Goal: Task Accomplishment & Management: Complete application form

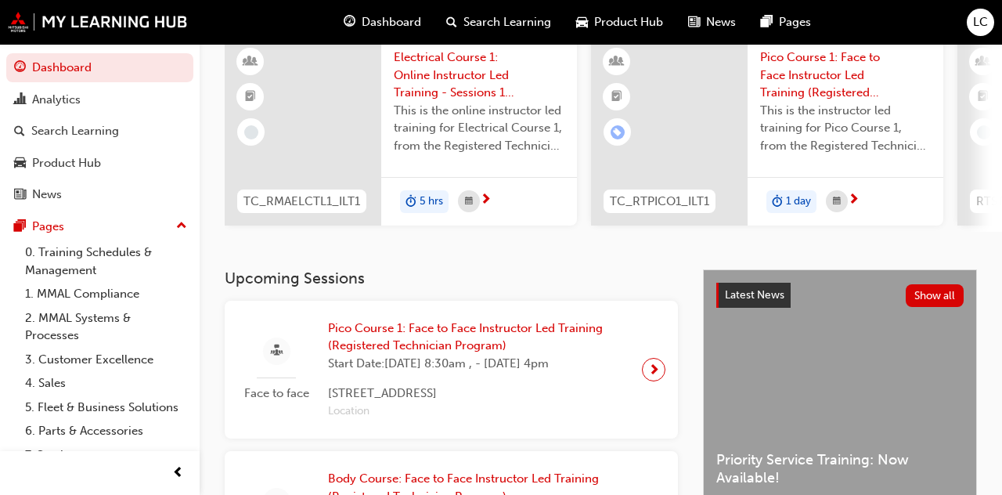
scroll to position [139, 0]
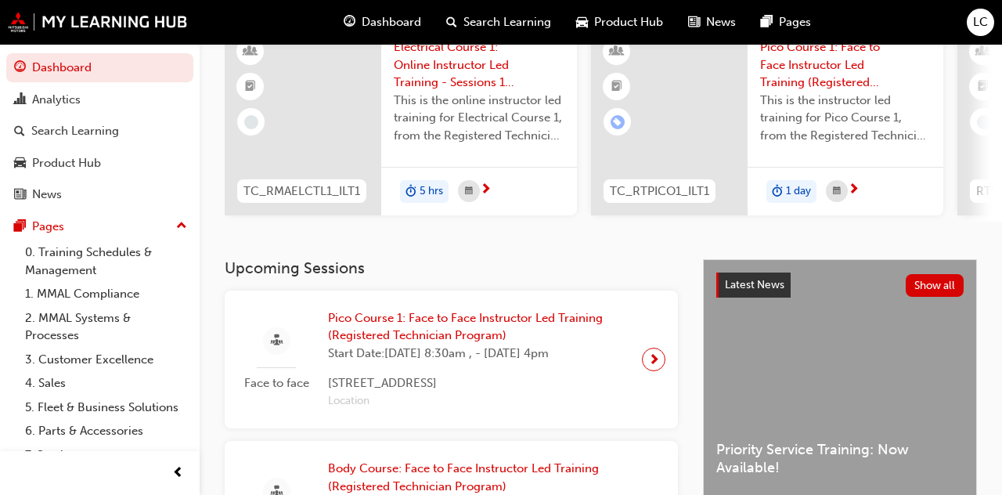
click at [653, 370] on span "next-icon" at bounding box center [654, 359] width 12 height 22
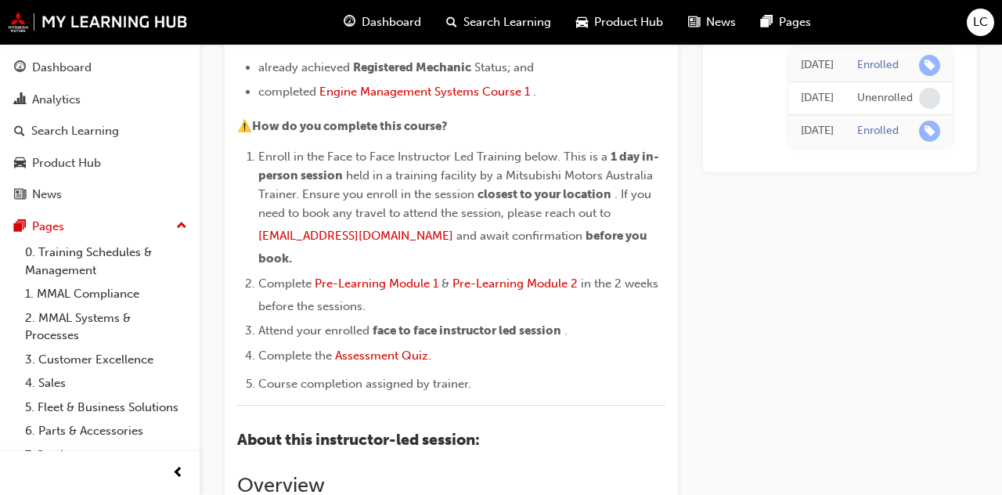
scroll to position [333, 0]
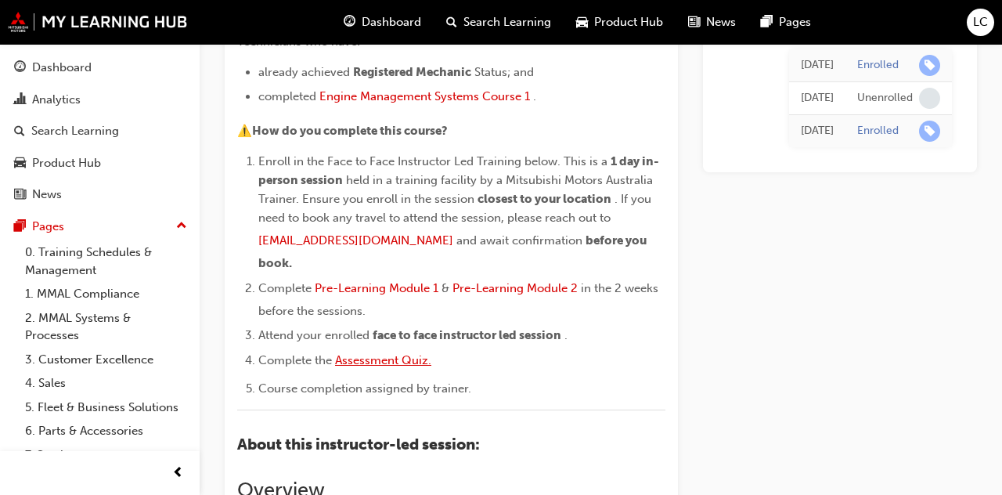
click at [401, 353] on span "Assessment Quiz." at bounding box center [383, 360] width 96 height 14
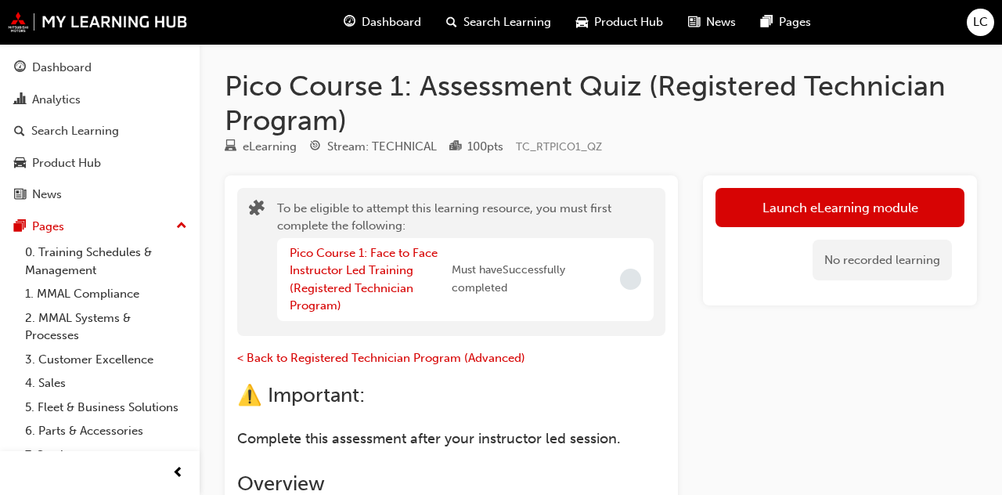
click at [74, 70] on div "Dashboard" at bounding box center [61, 68] width 59 height 18
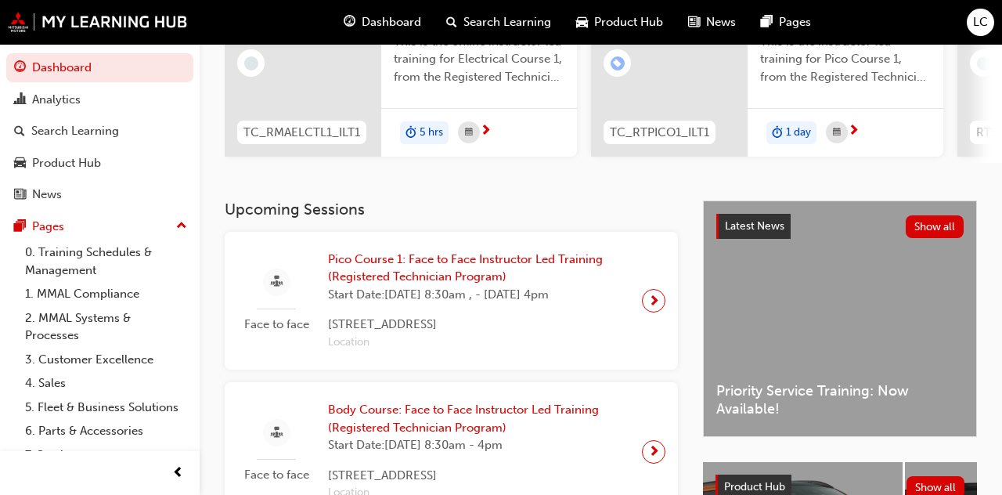
scroll to position [197, 0]
click at [651, 312] on span "next-icon" at bounding box center [654, 301] width 12 height 22
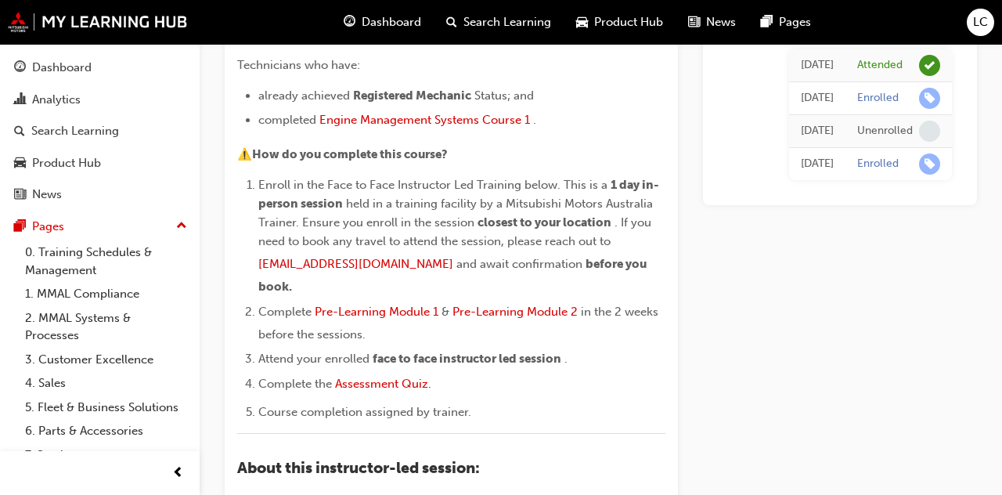
scroll to position [308, 0]
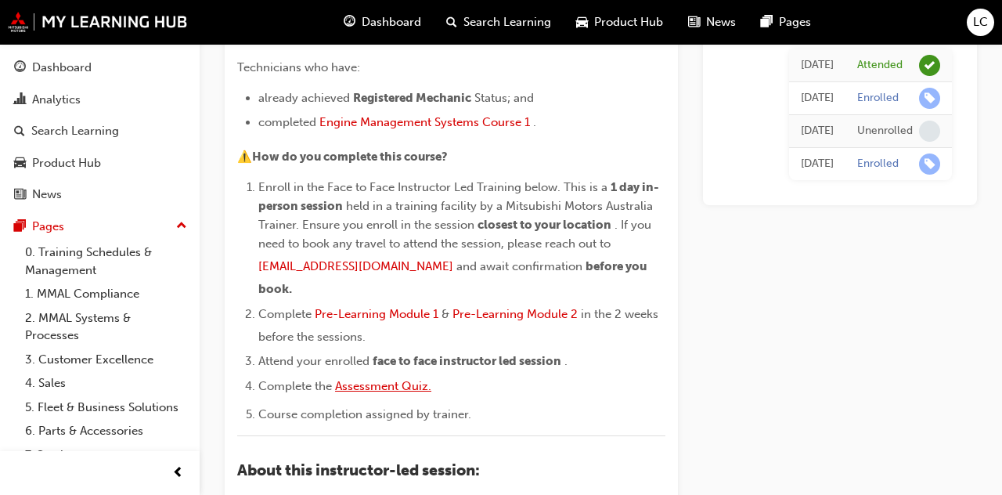
click at [379, 379] on span "Assessment Quiz." at bounding box center [383, 386] width 96 height 14
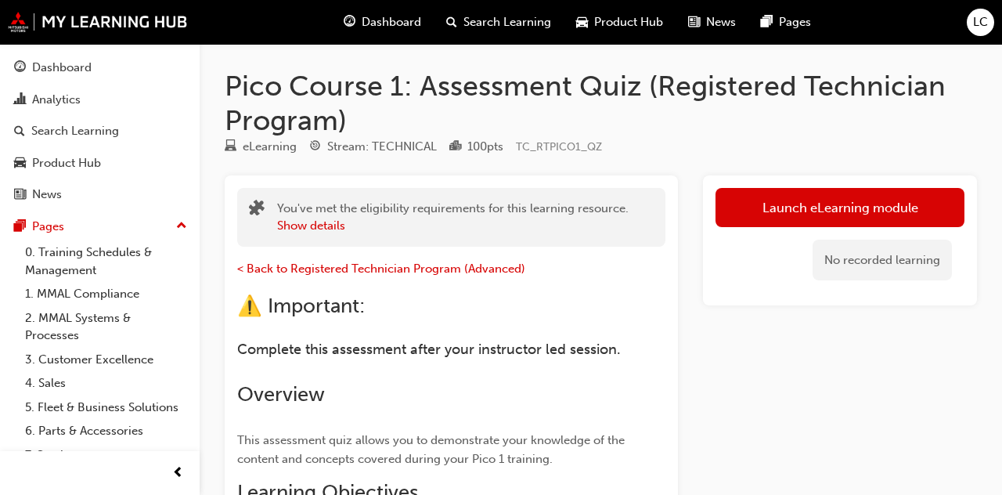
click at [825, 209] on link "Launch eLearning module" at bounding box center [839, 207] width 249 height 39
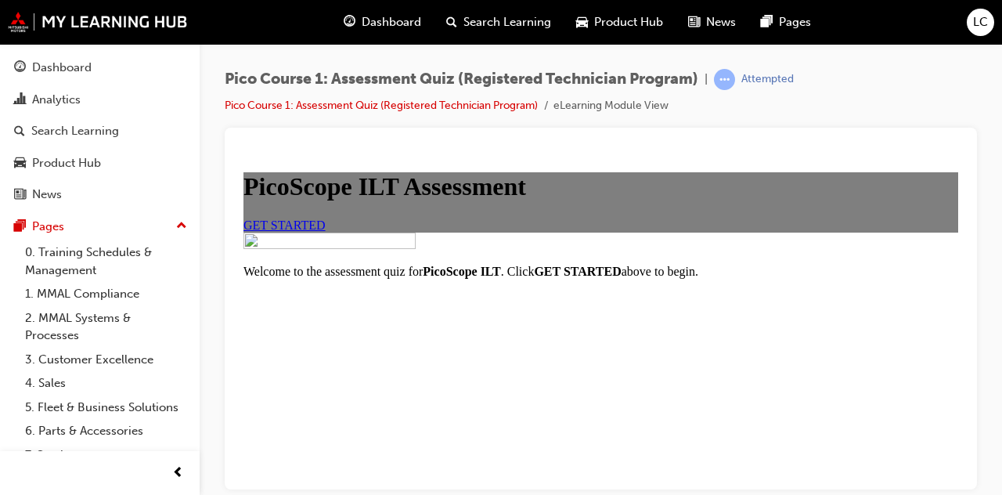
scroll to position [110, 0]
click at [326, 231] on span "GET STARTED" at bounding box center [284, 224] width 82 height 13
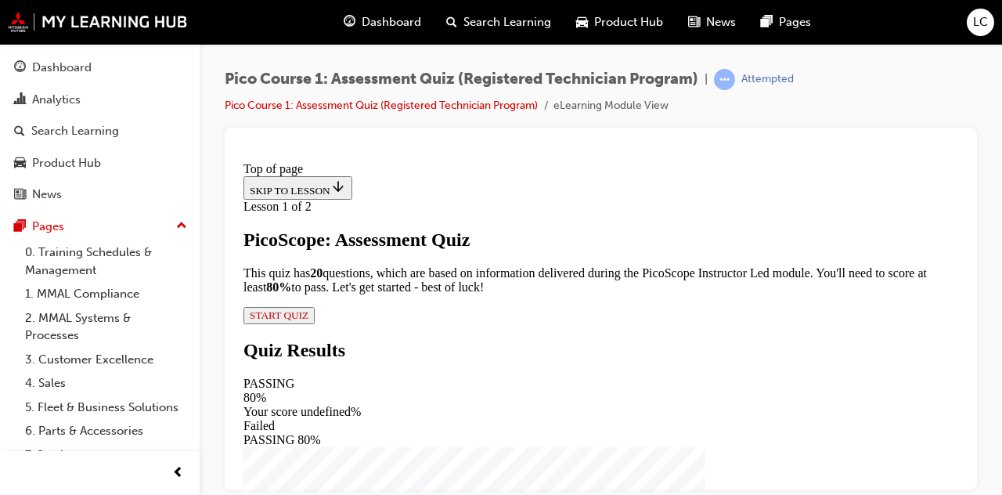
scroll to position [255, 0]
click at [852, 77] on div "Pico Course 1: Assessment Quiz (Registered Technician Program) | Attempted Pico…" at bounding box center [601, 98] width 752 height 59
click at [308, 320] on span "START QUIZ" at bounding box center [279, 314] width 59 height 12
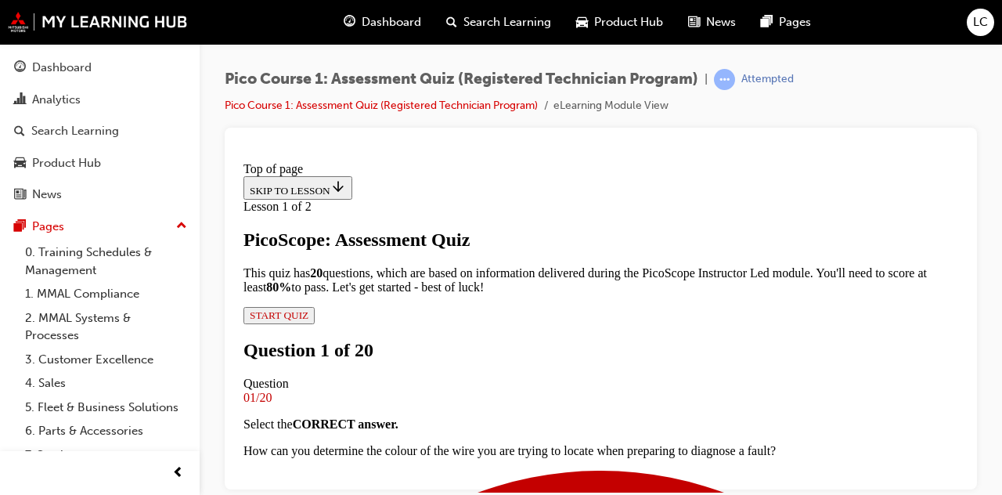
scroll to position [265, 0]
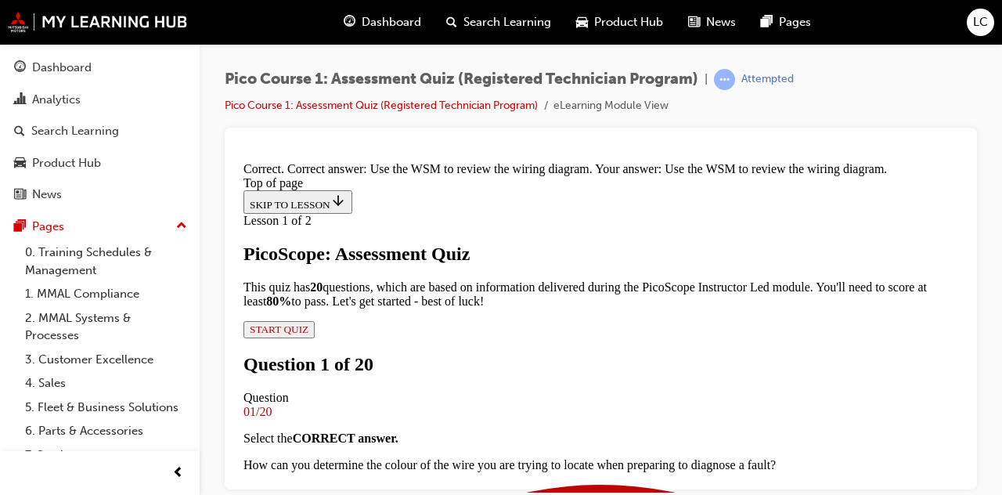
scroll to position [431, 0]
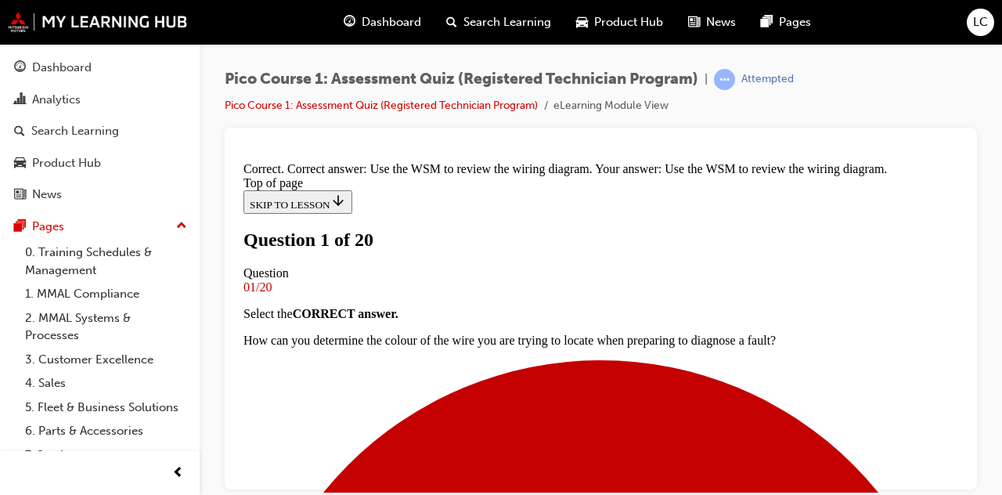
scroll to position [306, 0]
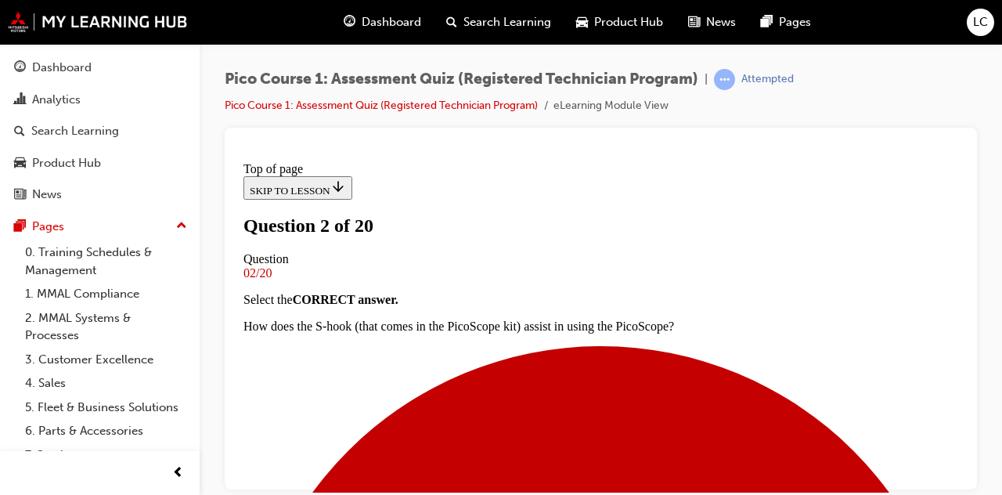
scroll to position [340, 0]
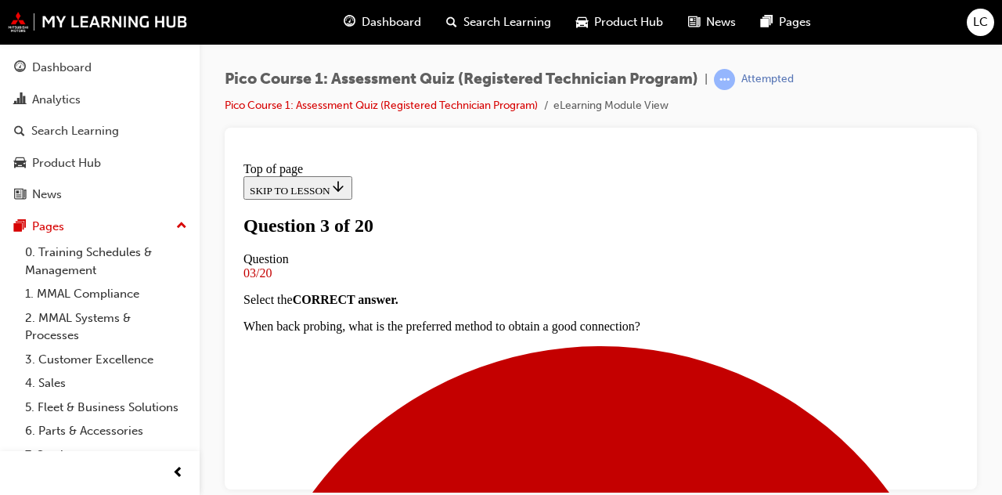
scroll to position [310, 0]
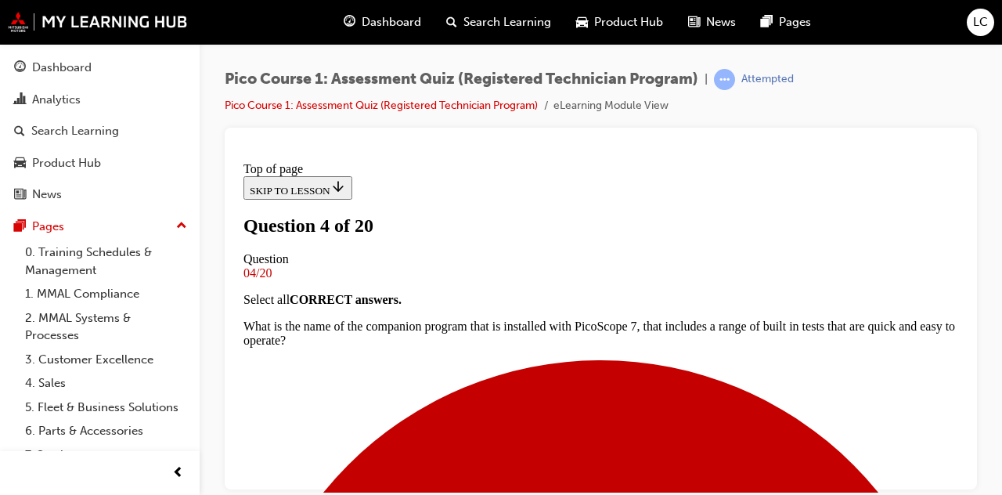
scroll to position [287, 0]
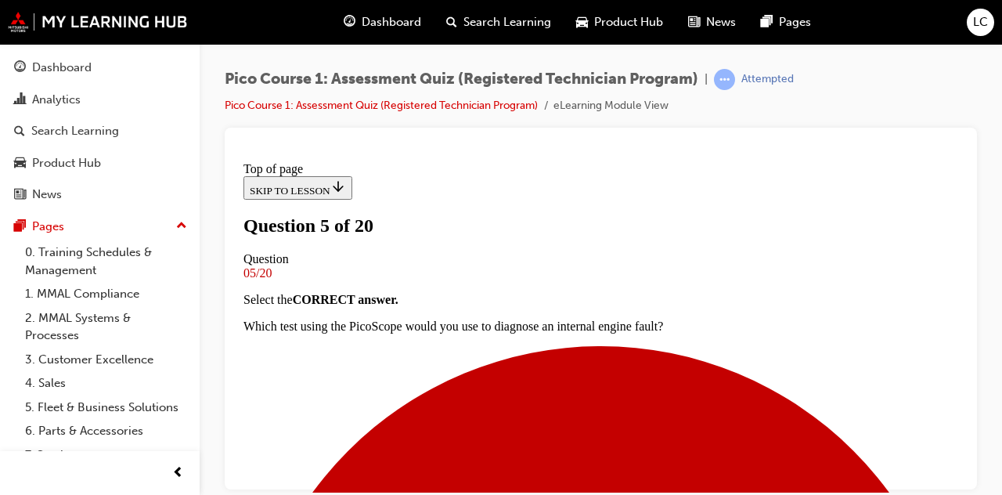
scroll to position [316, 0]
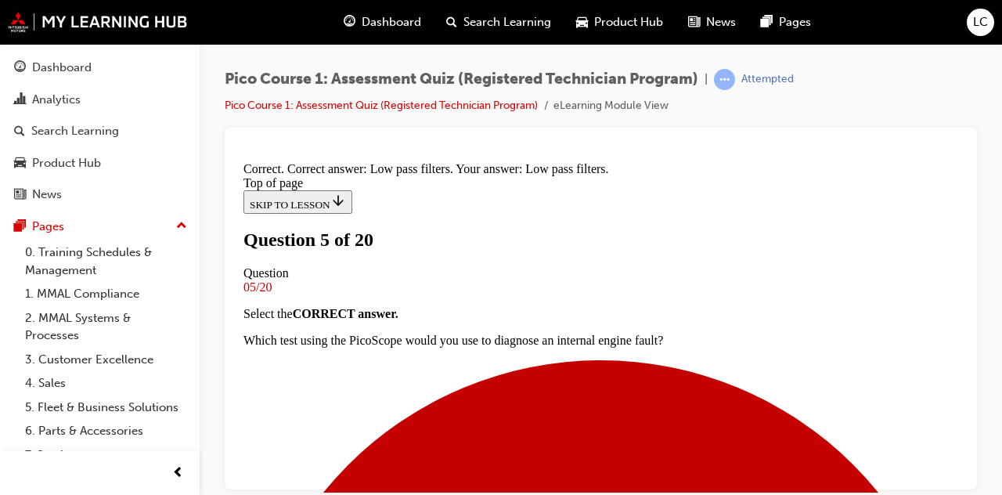
scroll to position [520, 0]
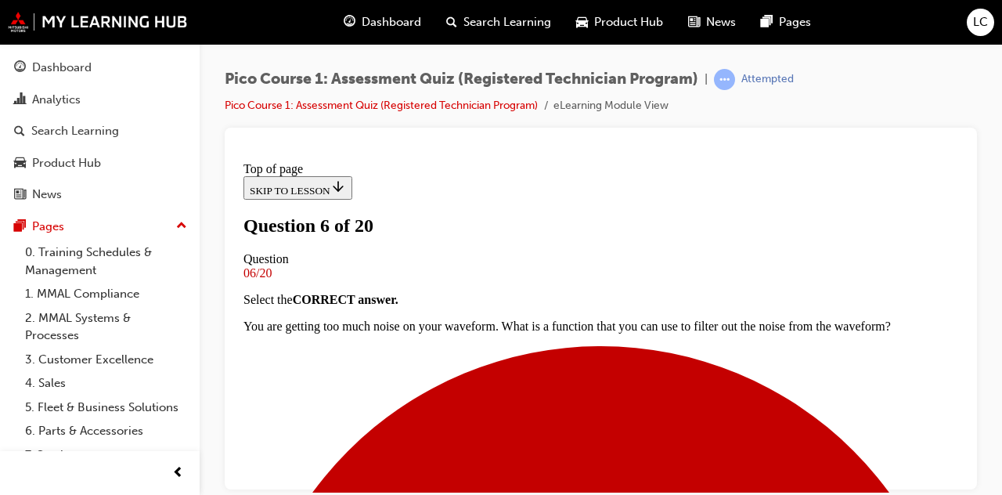
scroll to position [505, 0]
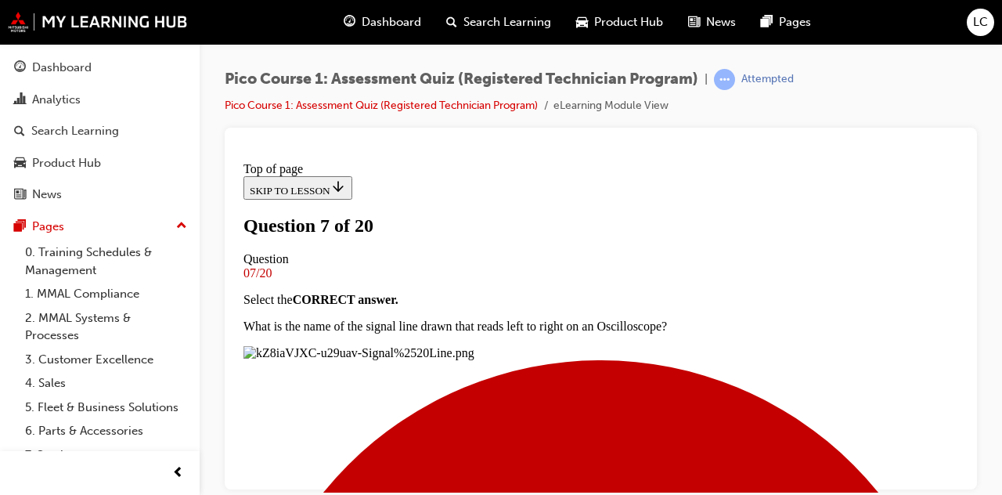
scroll to position [265, 0]
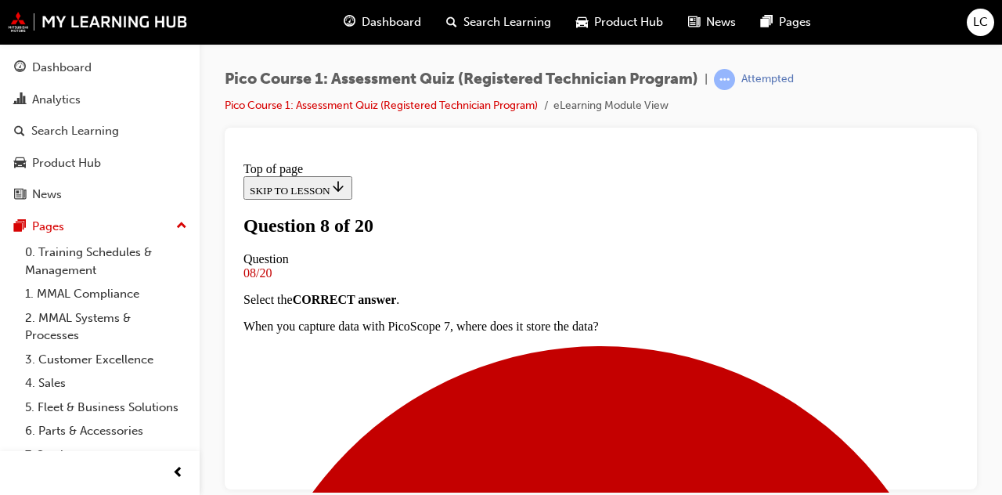
scroll to position [263, 0]
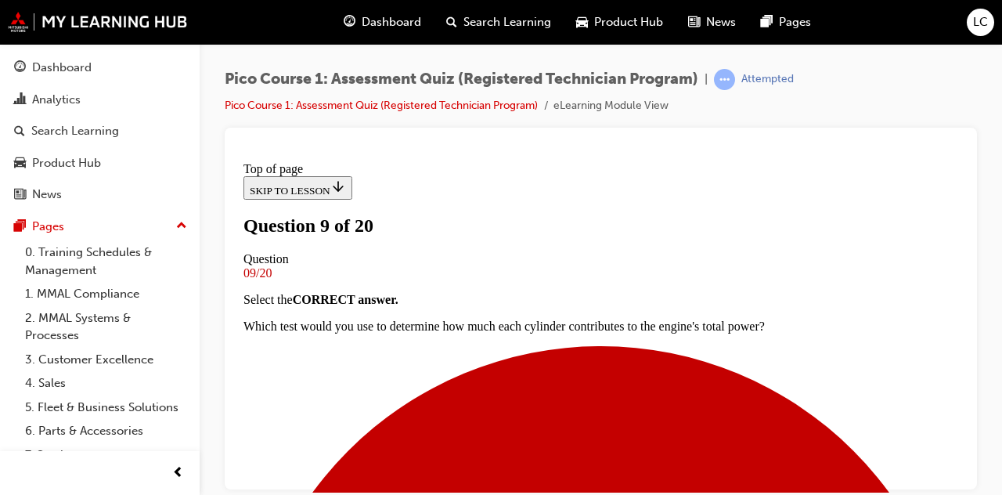
scroll to position [291, 0]
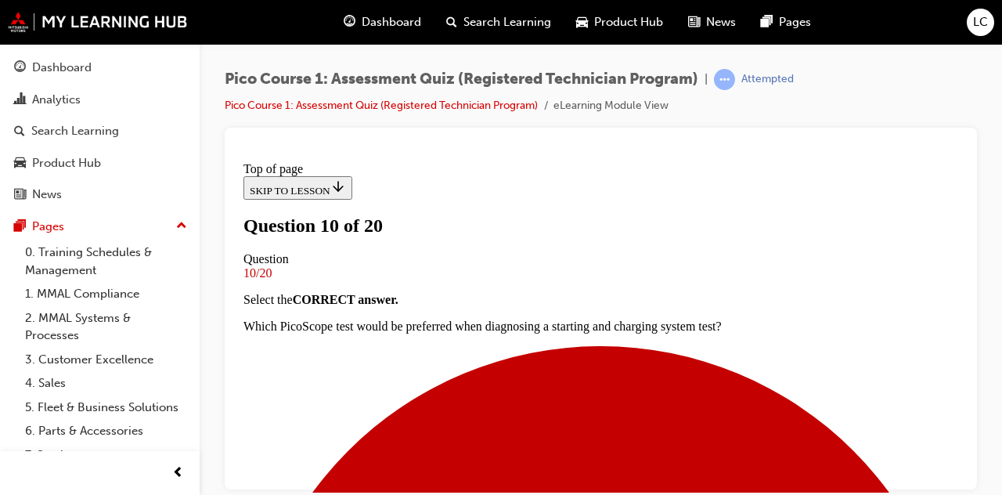
scroll to position [244, 0]
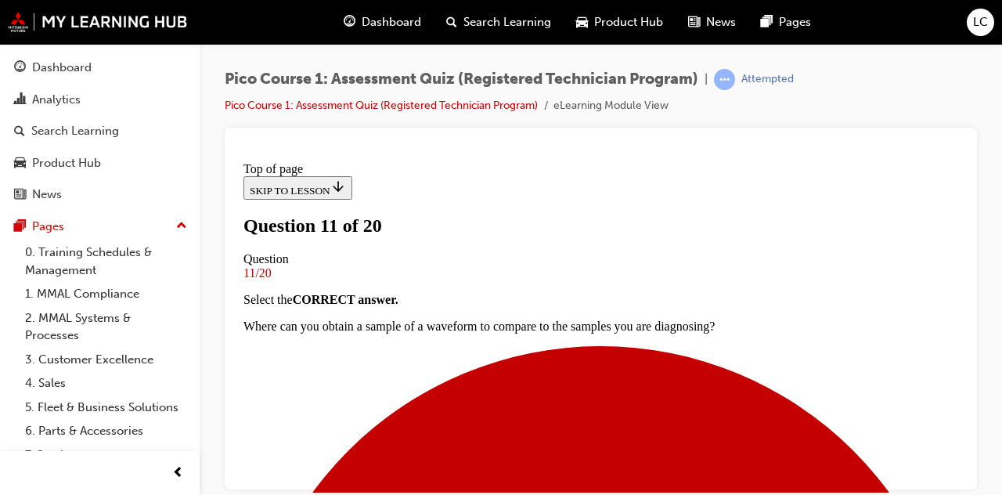
scroll to position [312, 0]
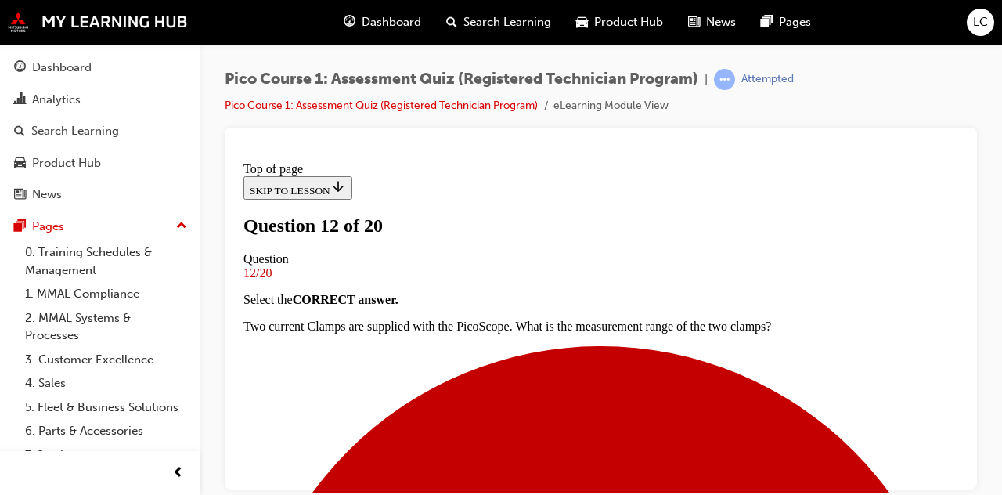
scroll to position [274, 0]
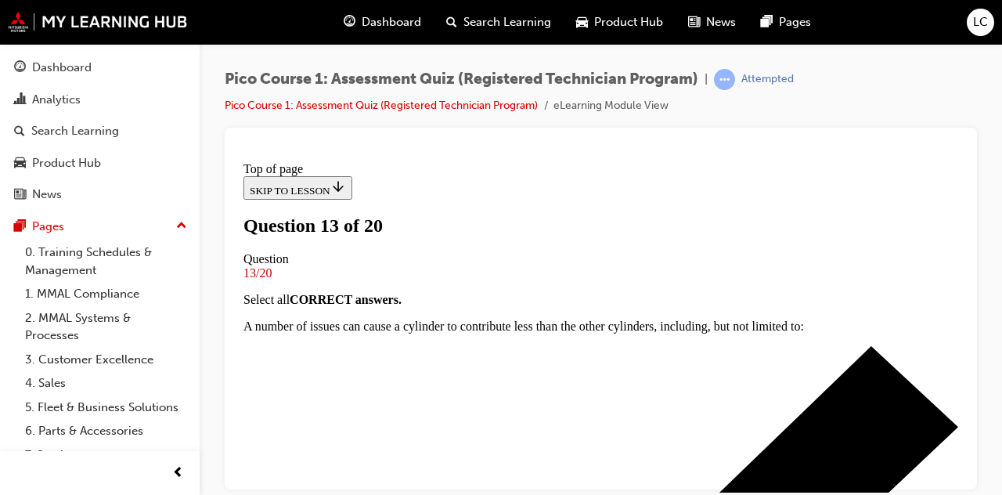
scroll to position [273, 0]
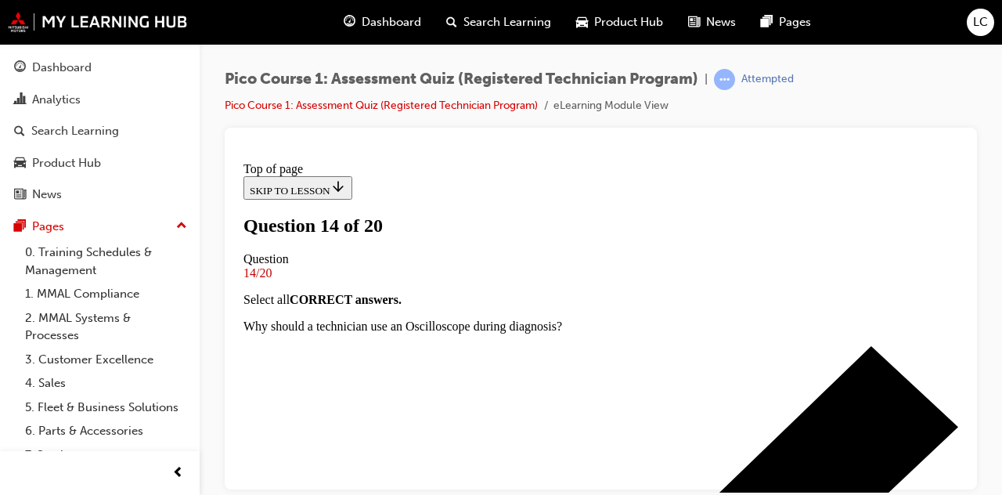
scroll to position [240, 0]
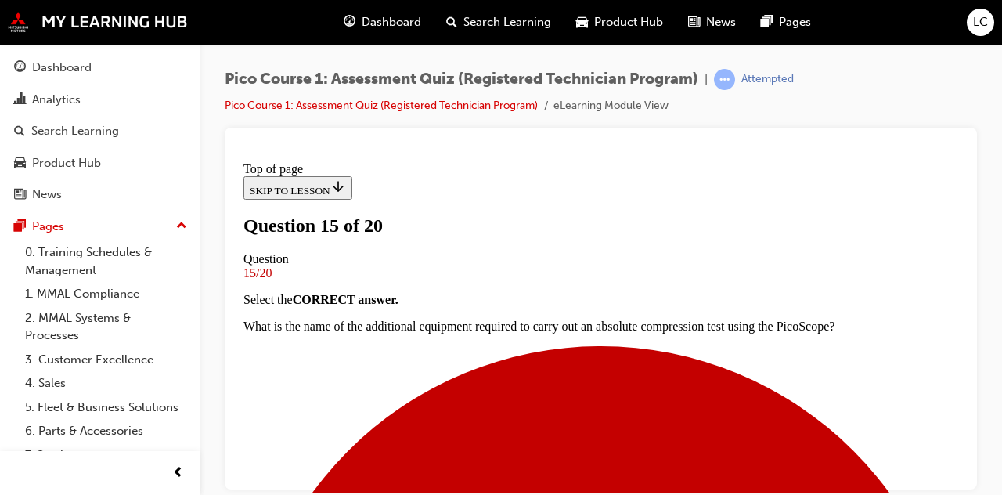
scroll to position [246, 0]
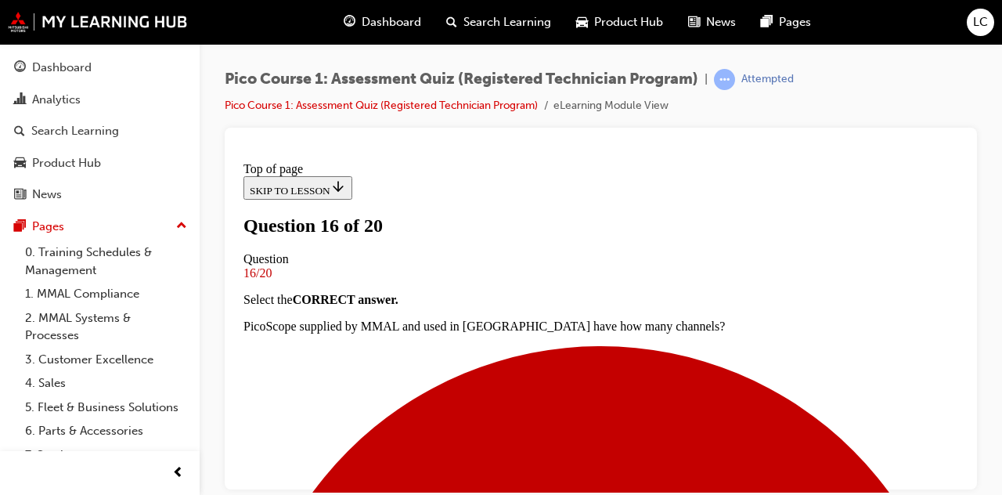
scroll to position [310, 0]
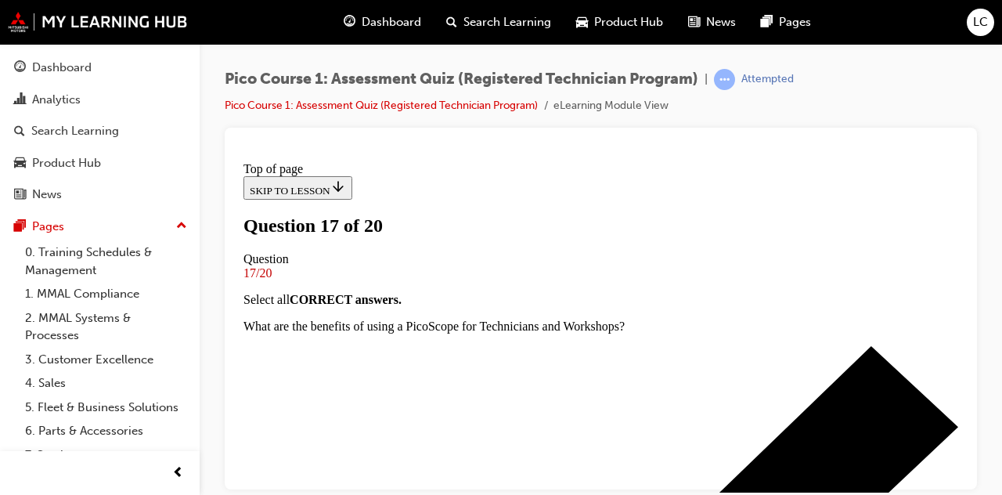
scroll to position [305, 0]
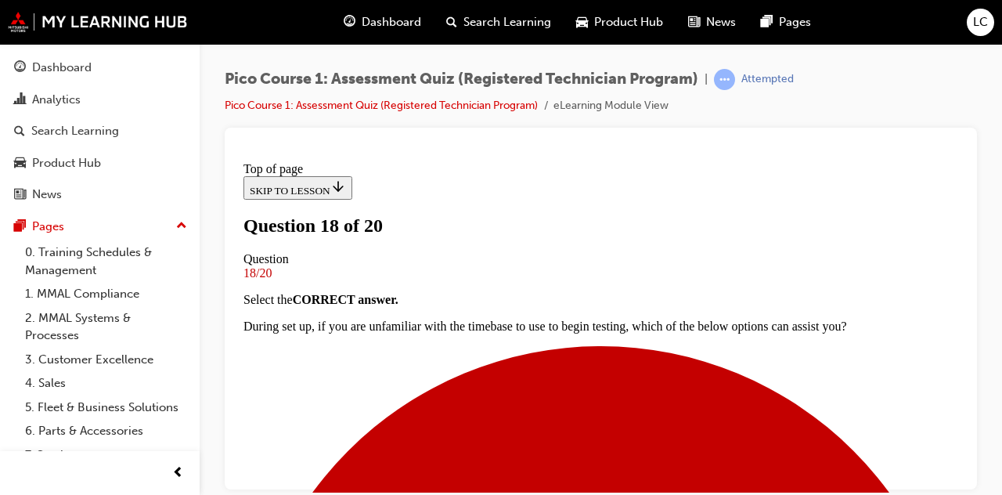
scroll to position [167, 0]
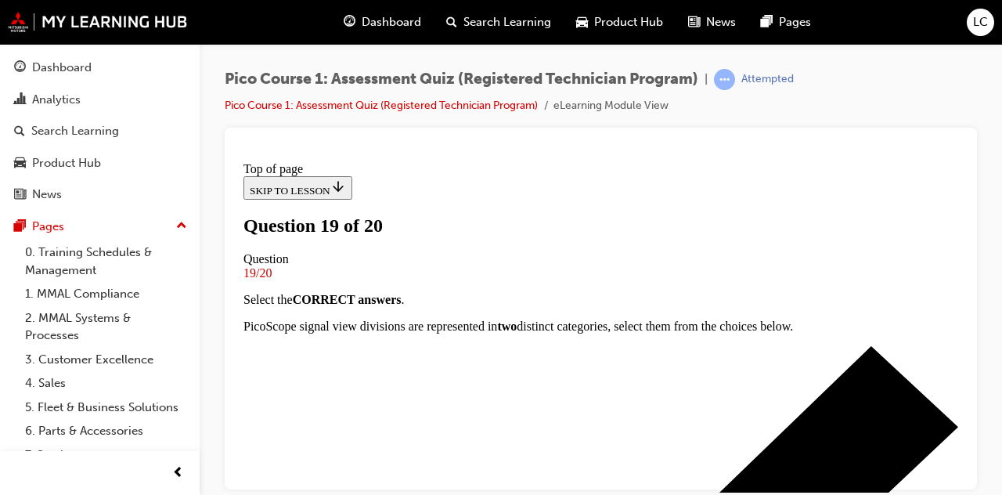
scroll to position [272, 0]
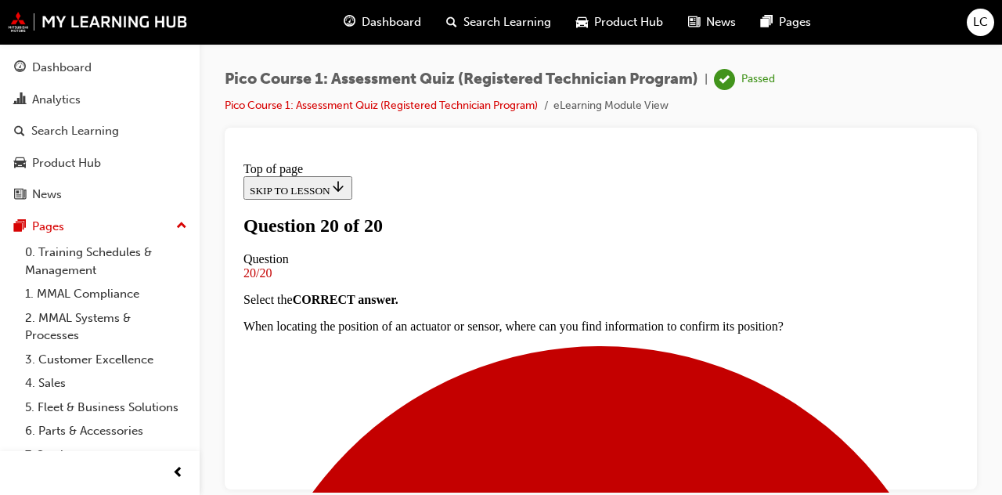
scroll to position [462, 0]
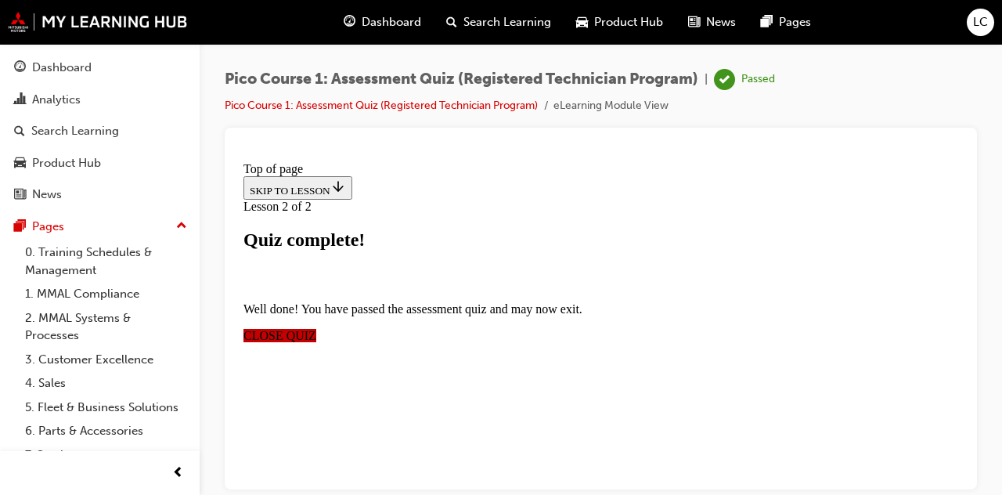
click at [316, 328] on span "CLOSE QUIZ" at bounding box center [279, 334] width 73 height 13
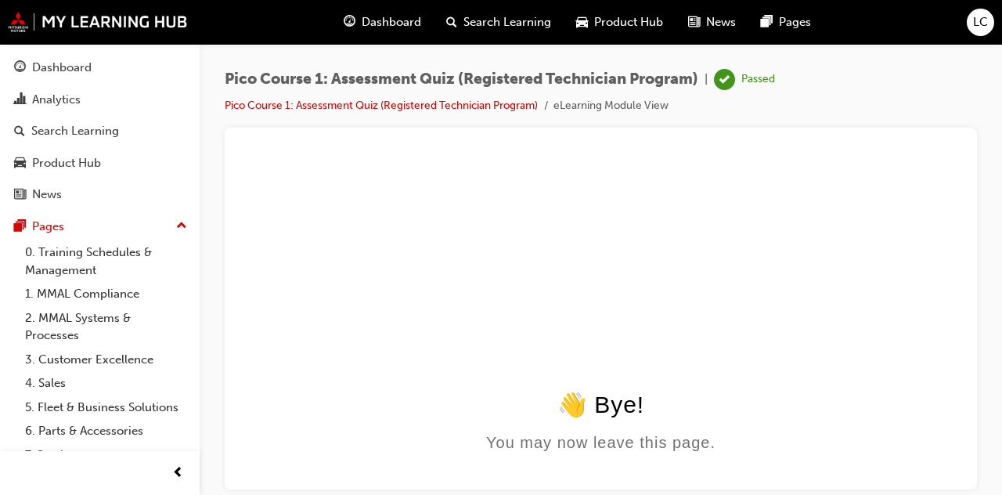
scroll to position [0, 0]
click at [67, 106] on div "Analytics" at bounding box center [56, 100] width 49 height 18
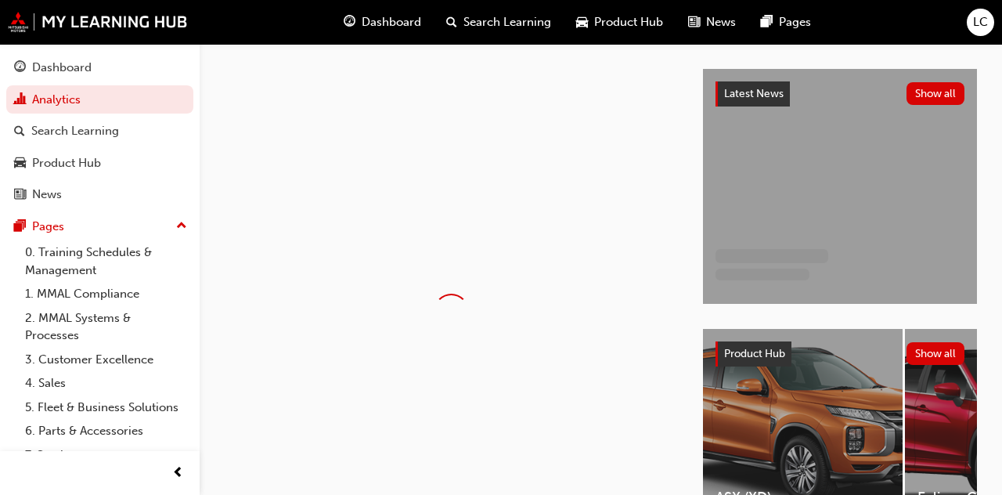
click at [76, 69] on div "Dashboard" at bounding box center [61, 68] width 59 height 18
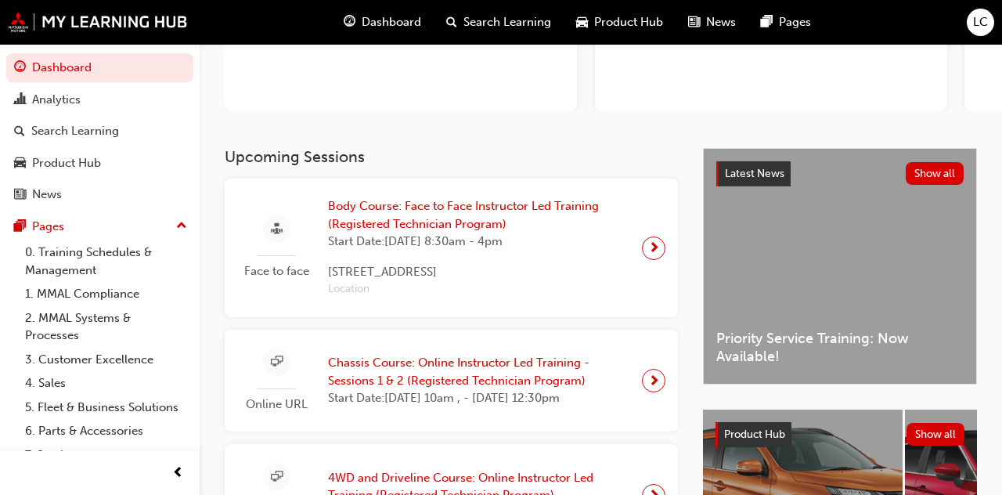
scroll to position [211, 0]
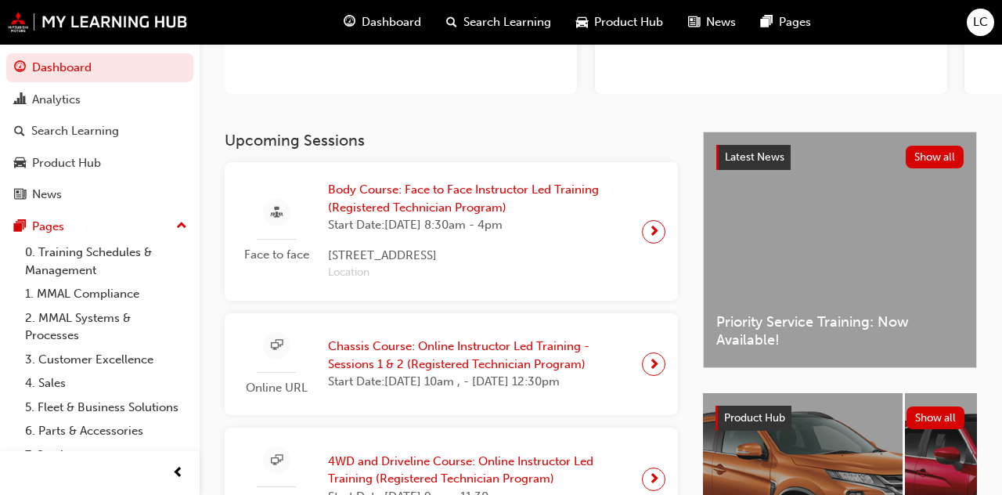
click at [653, 241] on span "next-icon" at bounding box center [654, 232] width 12 height 22
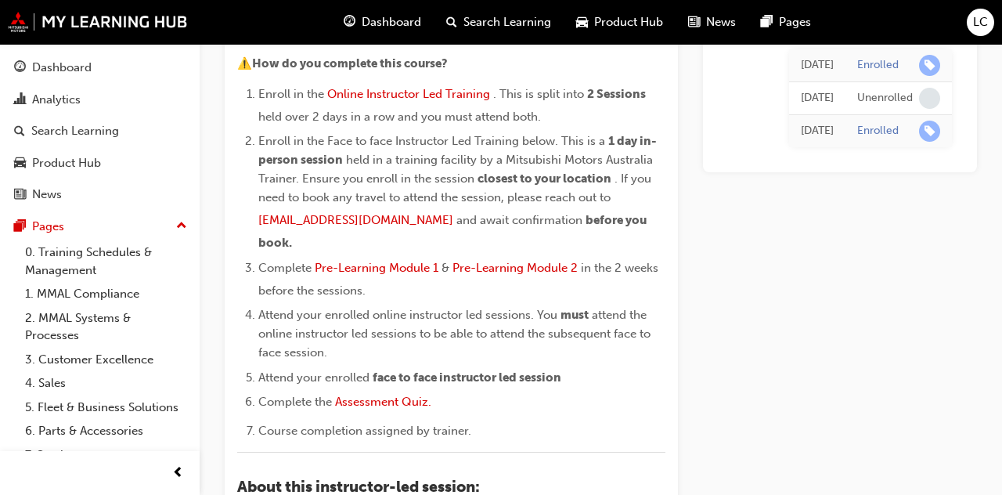
scroll to position [347, 0]
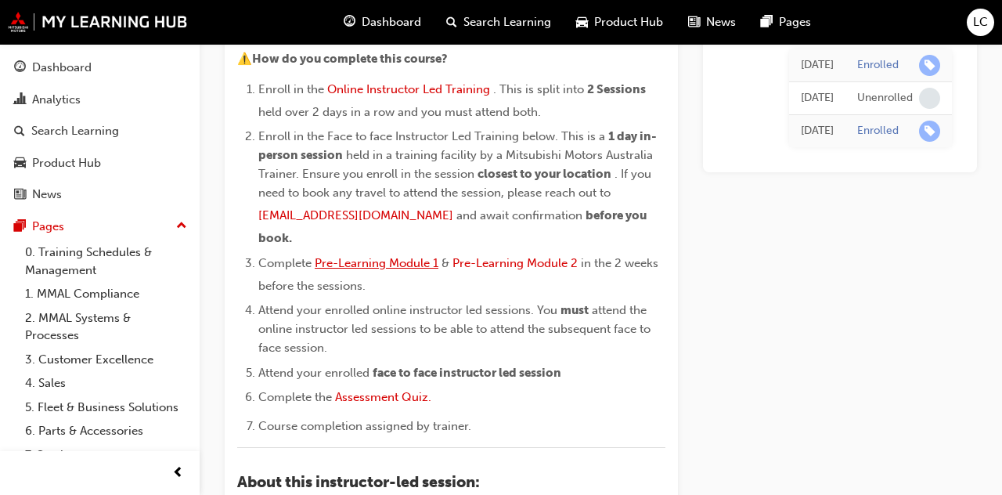
click at [394, 256] on span "Pre-Learning Module 1" at bounding box center [377, 263] width 124 height 14
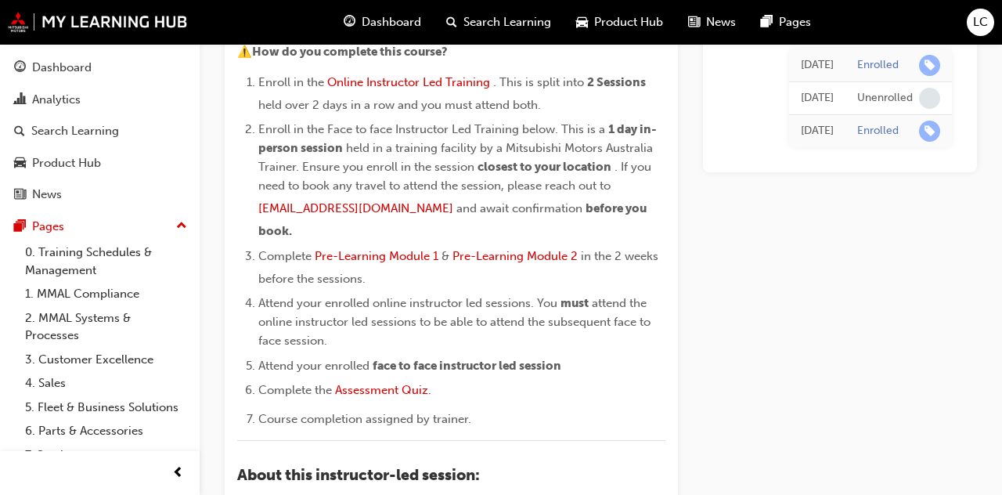
scroll to position [355, 0]
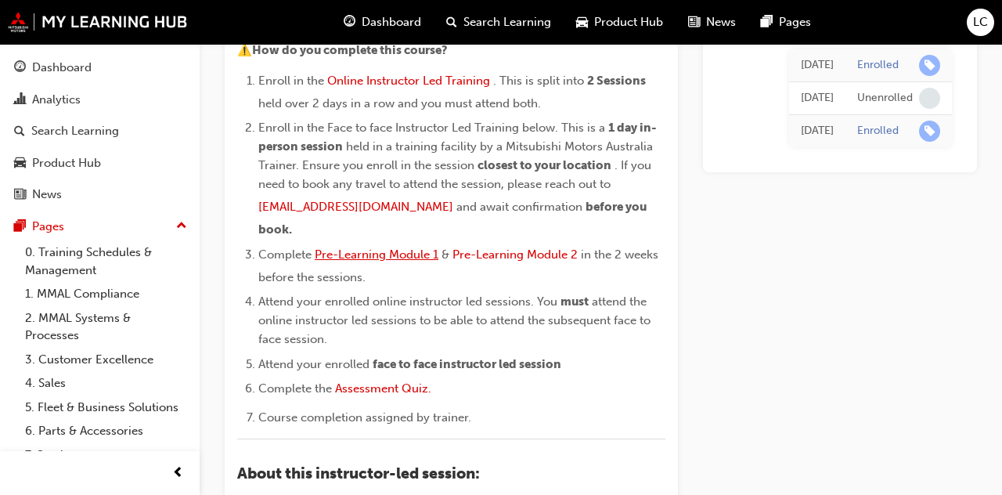
click at [391, 247] on span "Pre-Learning Module 1" at bounding box center [377, 254] width 124 height 14
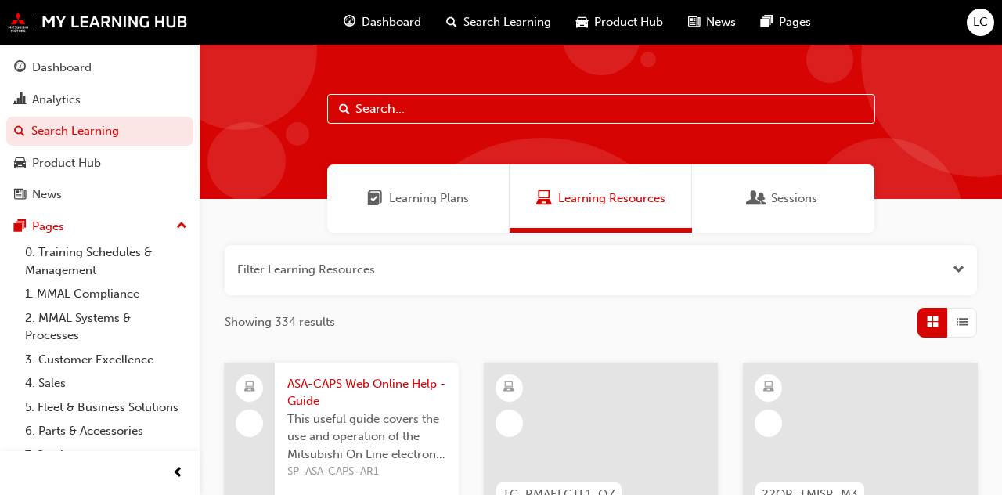
click at [405, 205] on span "Learning Plans" at bounding box center [429, 198] width 80 height 18
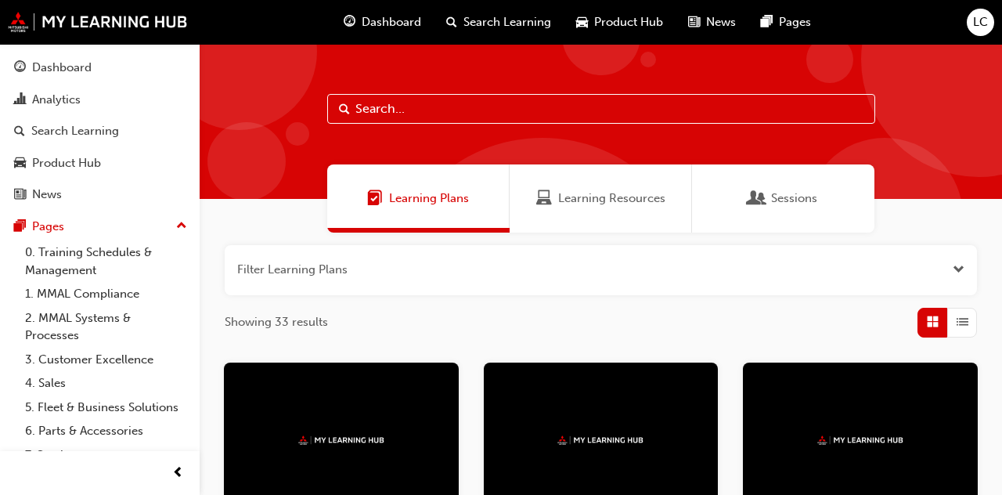
click at [942, 275] on button "button" at bounding box center [601, 270] width 752 height 50
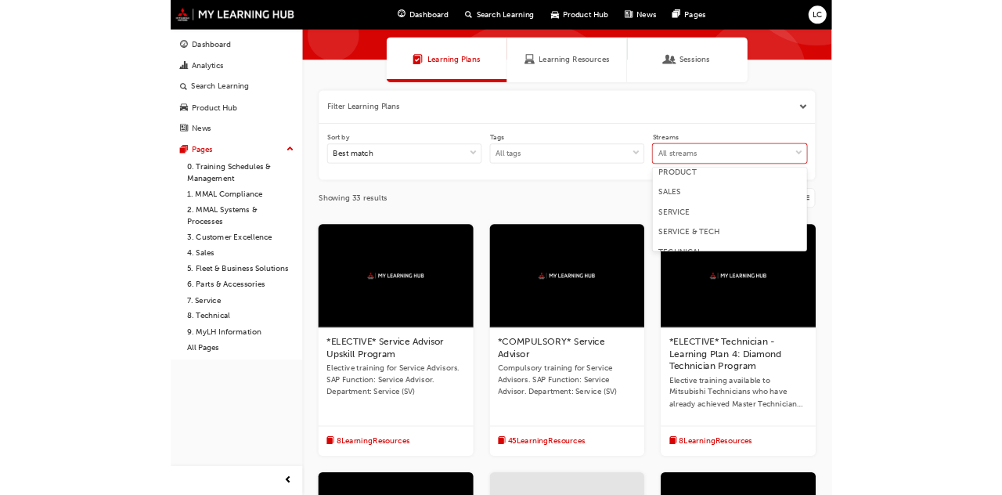
scroll to position [121, 0]
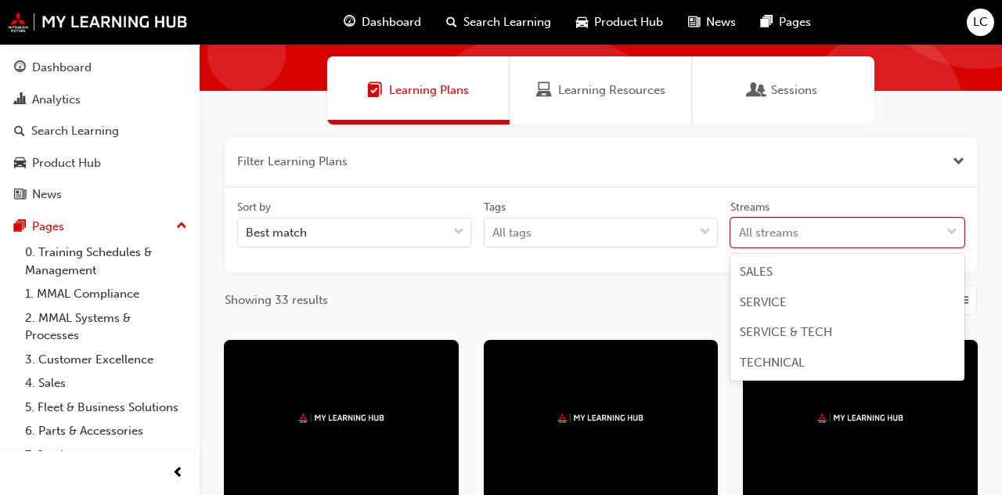
click at [813, 330] on span "SERVICE & TECH" at bounding box center [786, 332] width 92 height 14
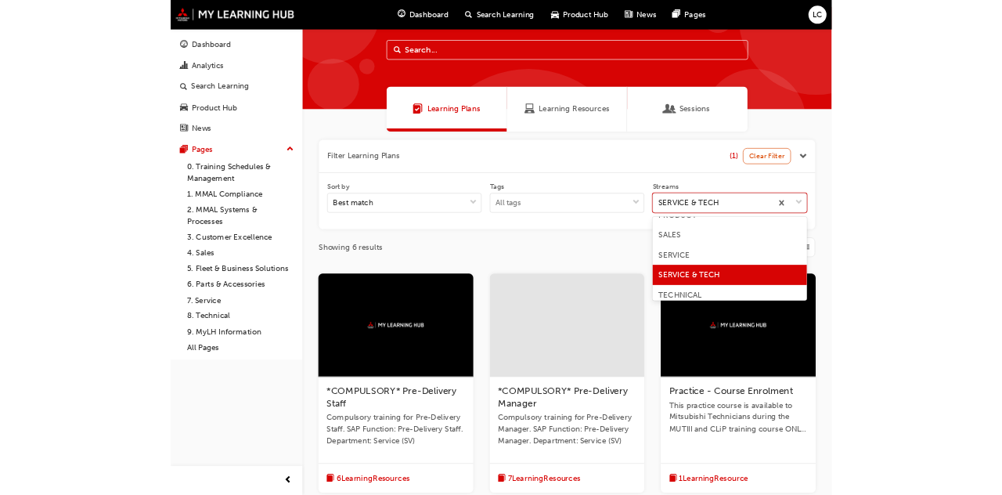
scroll to position [110, 0]
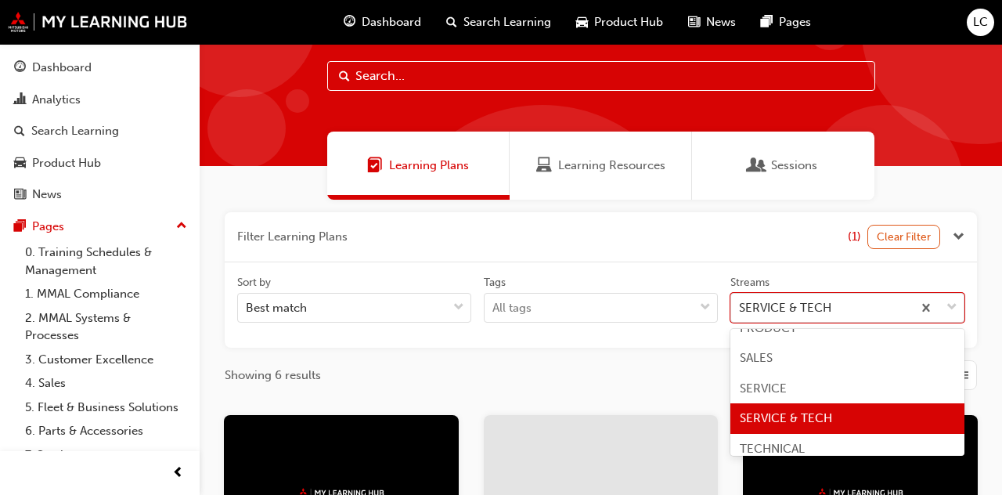
click at [802, 445] on span "TECHNICAL" at bounding box center [772, 448] width 65 height 14
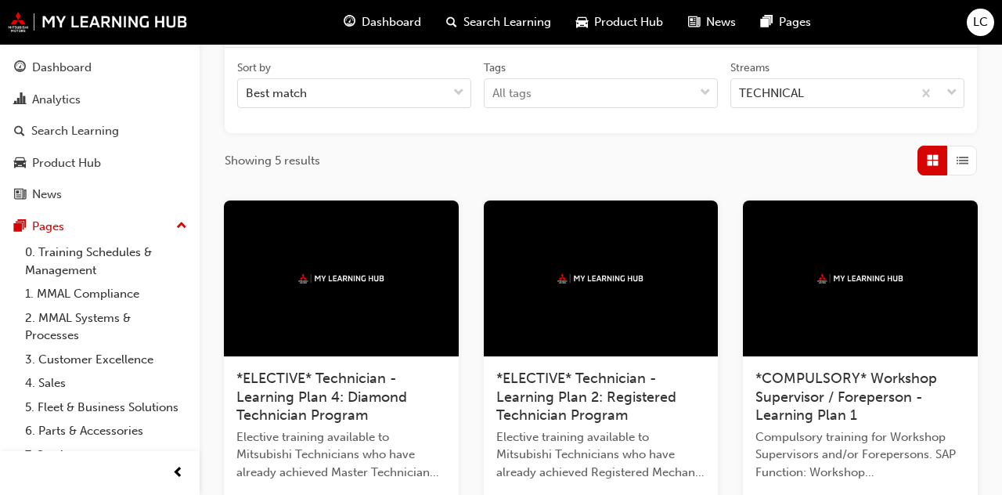
scroll to position [250, 0]
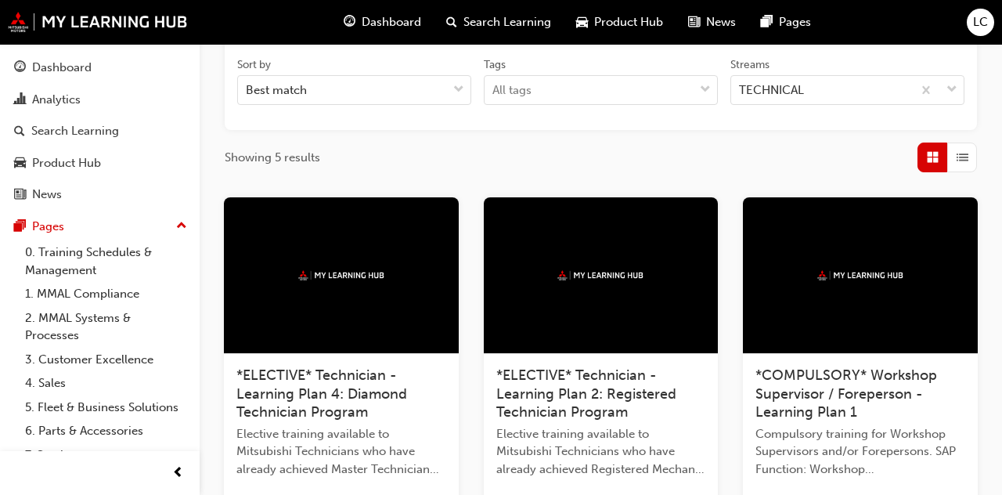
click at [593, 384] on span "*ELECTIVE* Technician - Learning Plan 2: Registered Technician Program" at bounding box center [586, 393] width 180 height 54
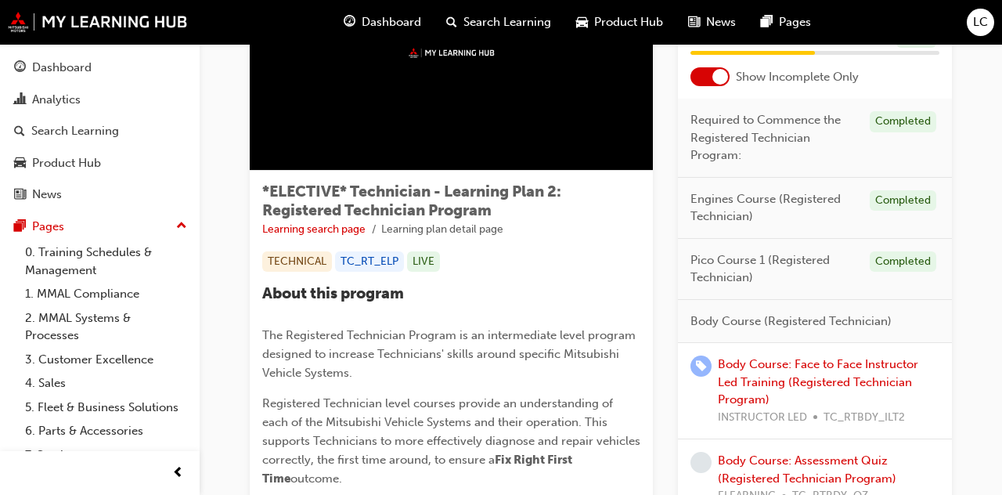
scroll to position [160, 0]
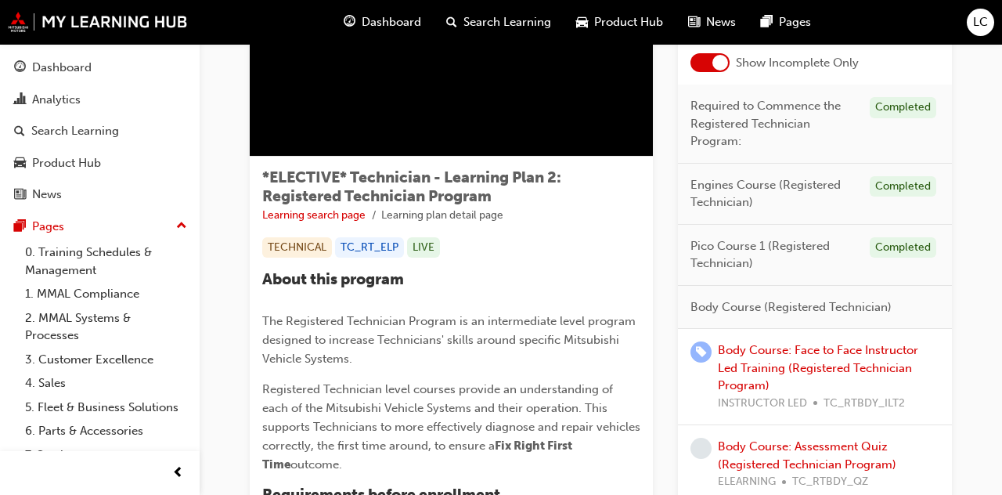
click at [720, 67] on div at bounding box center [720, 63] width 16 height 16
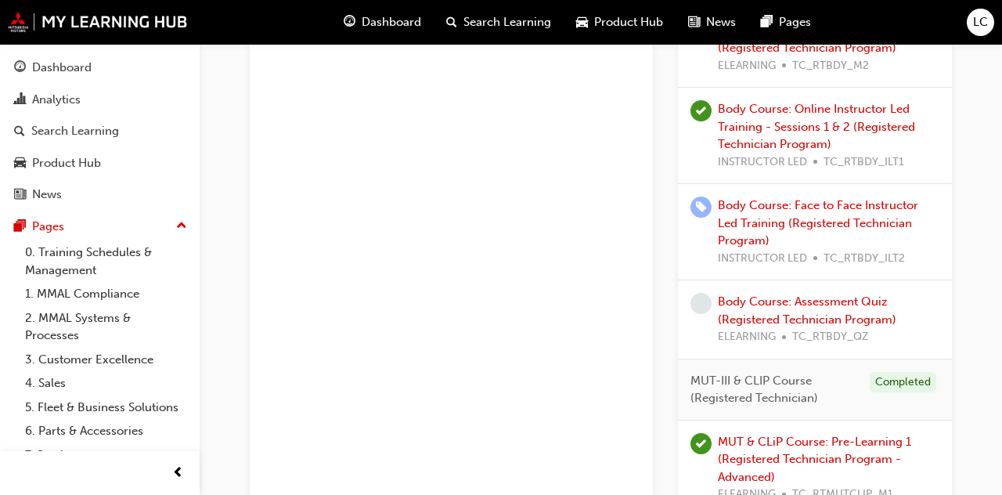
scroll to position [1539, 0]
